Goal: Find specific page/section: Find specific page/section

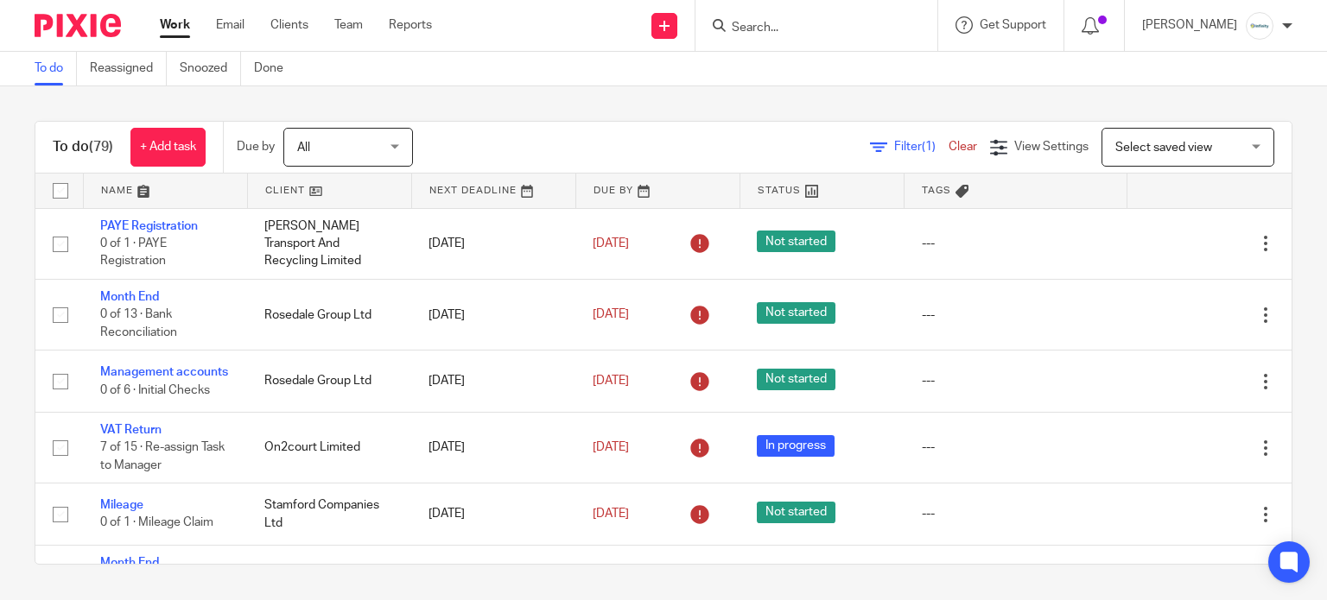
click at [804, 26] on input "Search" at bounding box center [807, 29] width 155 height 16
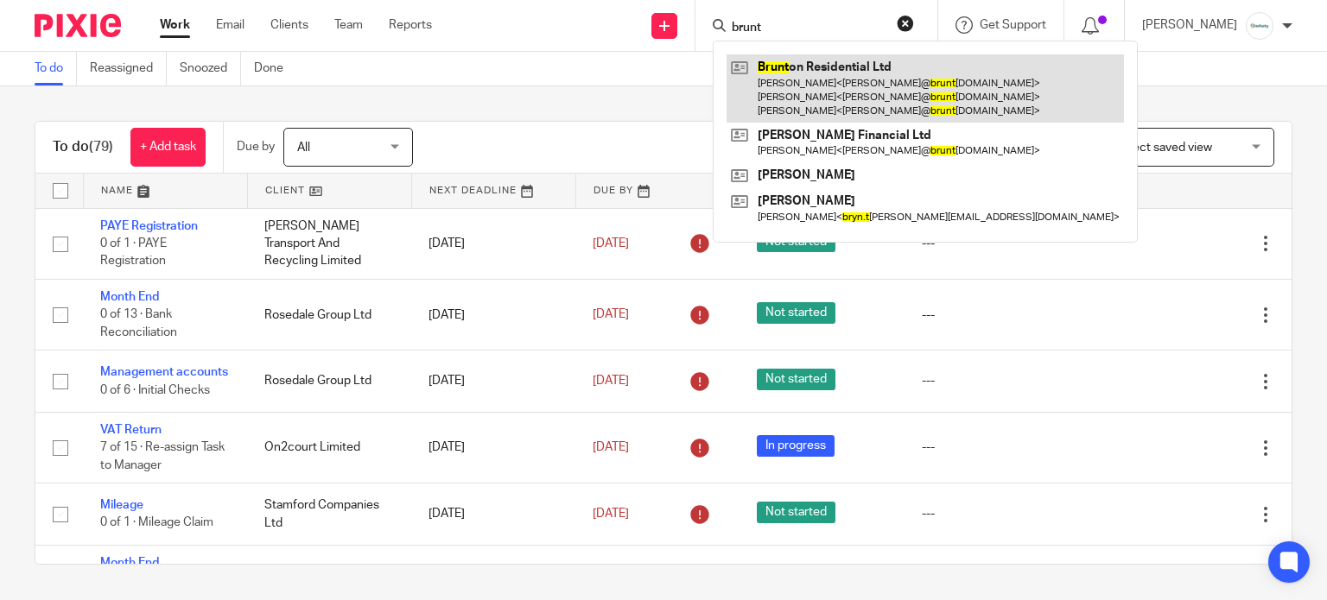
type input "brunt"
click at [838, 63] on link at bounding box center [925, 88] width 397 height 68
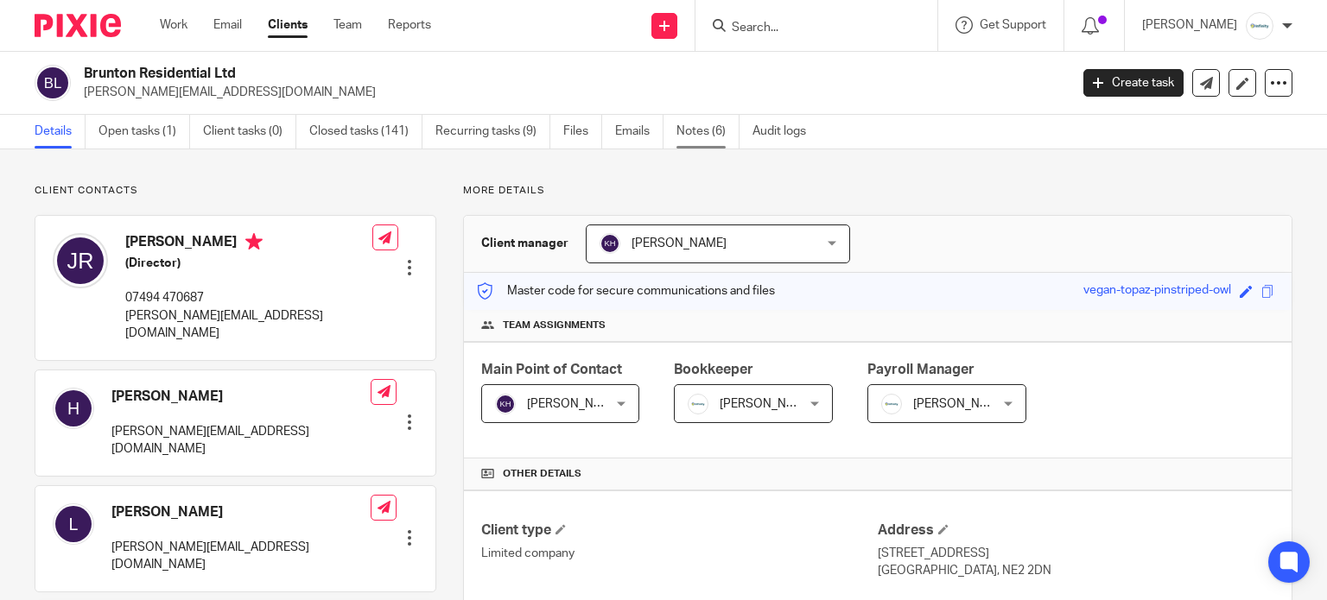
click at [689, 126] on link "Notes (6)" at bounding box center [707, 132] width 63 height 34
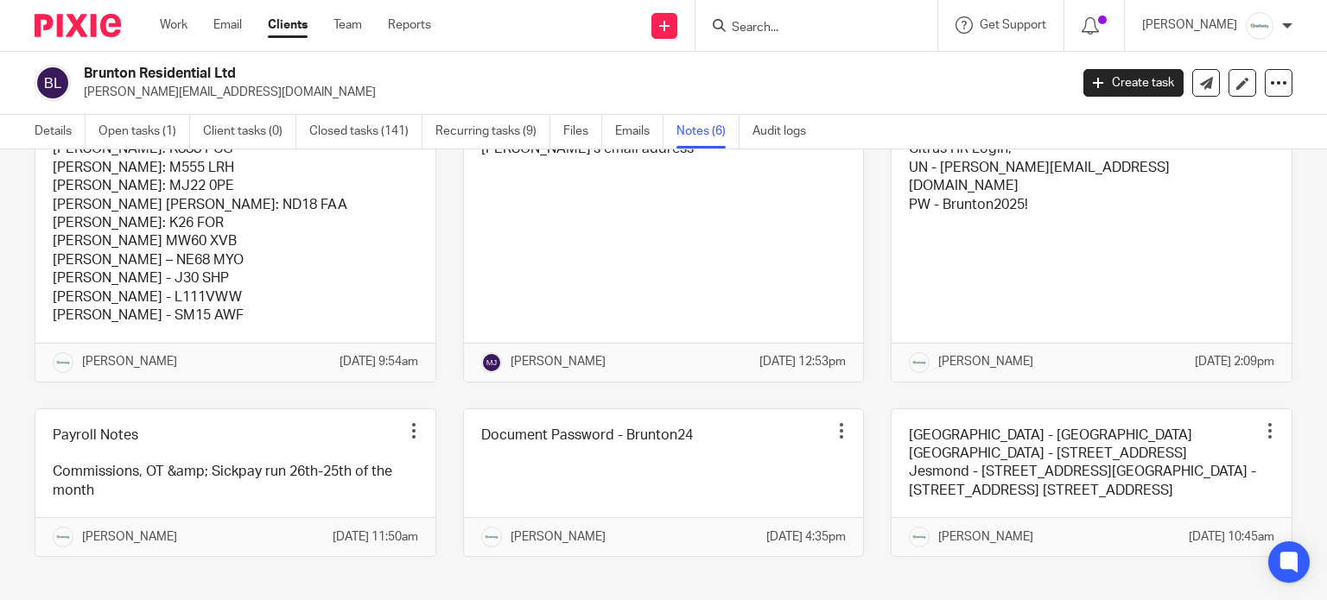
scroll to position [217, 0]
